Goal: Information Seeking & Learning: Learn about a topic

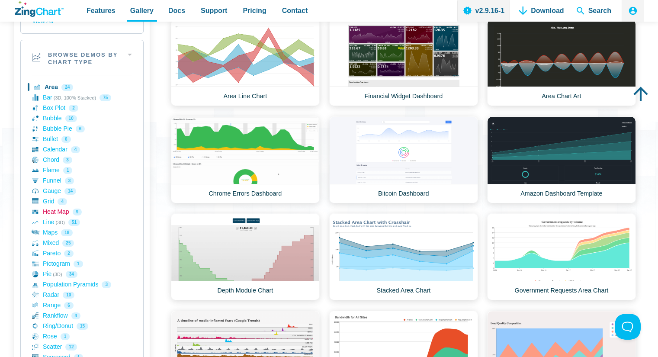
scroll to position [130, 0]
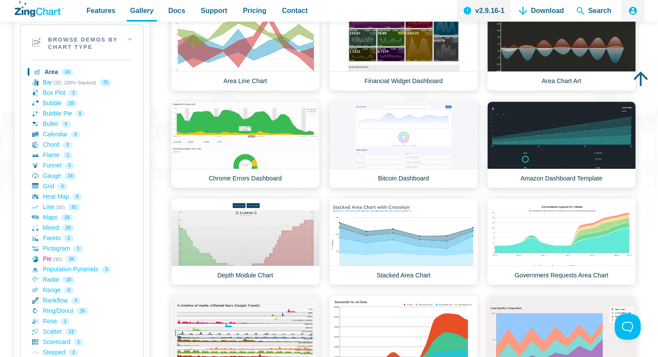
click at [46, 258] on link "Pie (3D) 34" at bounding box center [82, 259] width 100 height 10
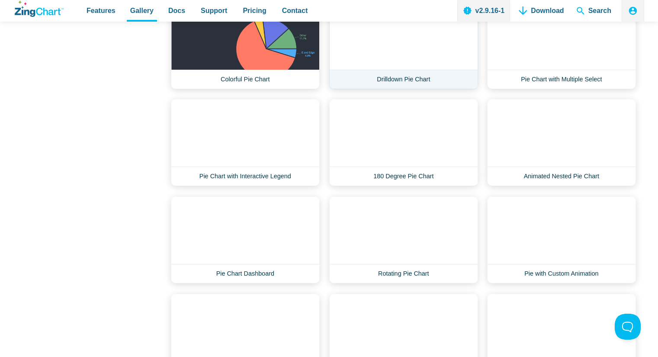
scroll to position [822, 0]
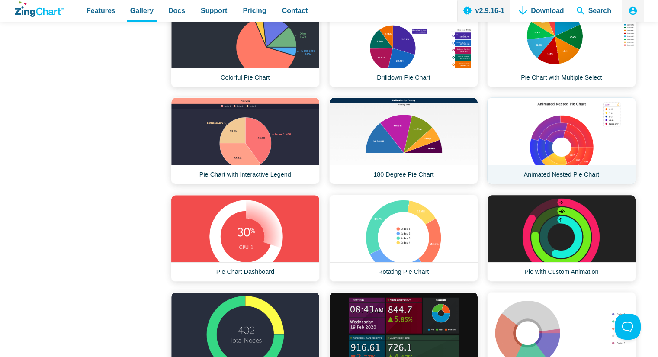
click at [563, 137] on link "Animated Nested Pie Chart" at bounding box center [561, 140] width 149 height 87
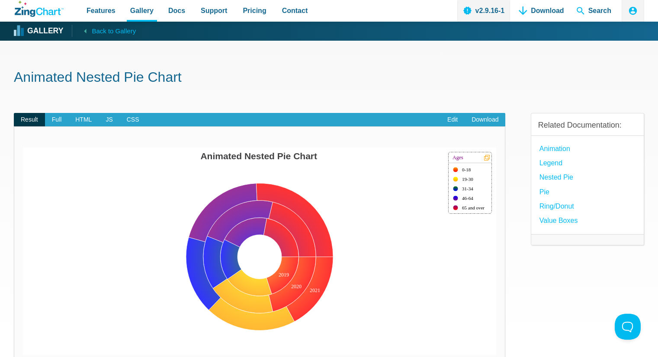
scroll to position [43, 0]
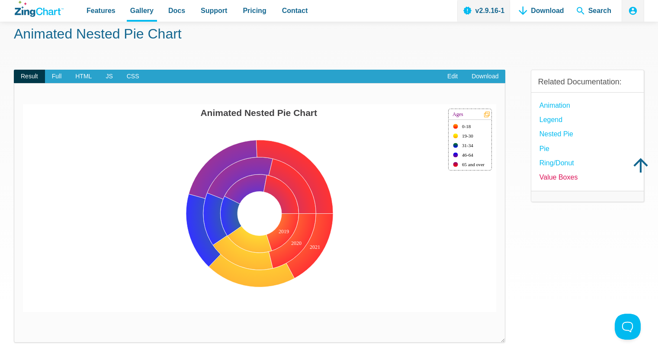
click at [562, 177] on link "Value Boxes" at bounding box center [558, 177] width 38 height 12
click at [450, 74] on link "Edit" at bounding box center [452, 77] width 24 height 14
